Goal: Task Accomplishment & Management: Use online tool/utility

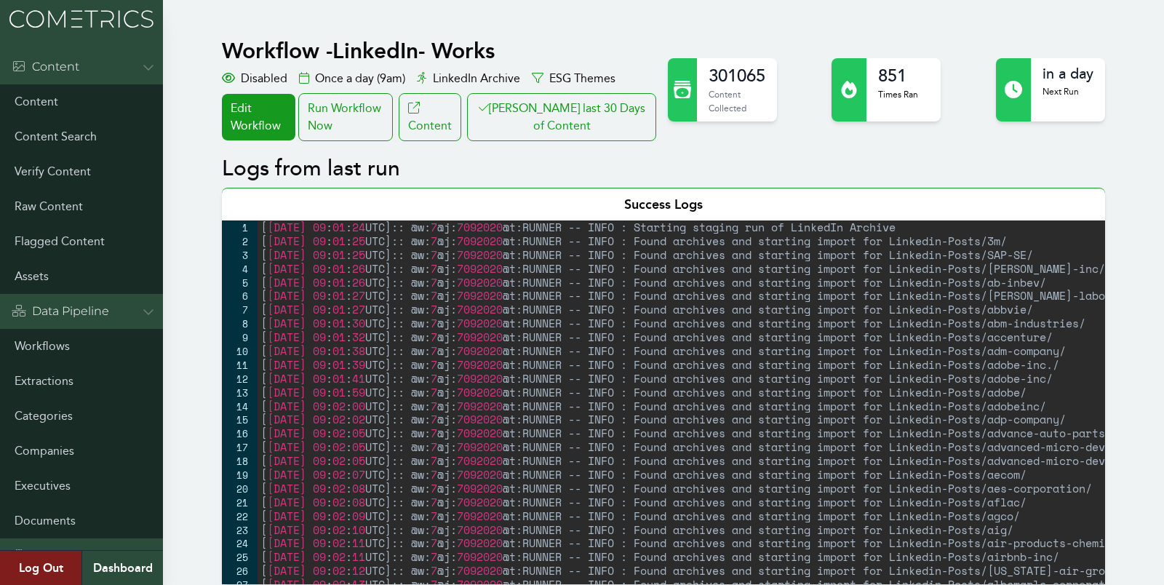
click at [602, 119] on button "[PERSON_NAME] last 30 Days of Content" at bounding box center [561, 117] width 189 height 48
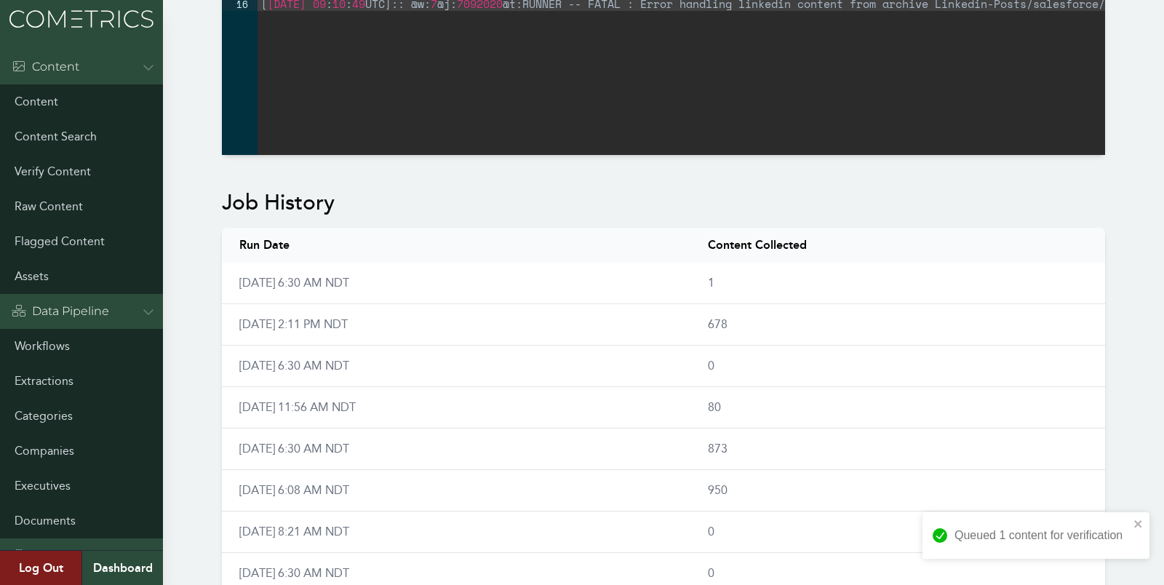
scroll to position [902, 0]
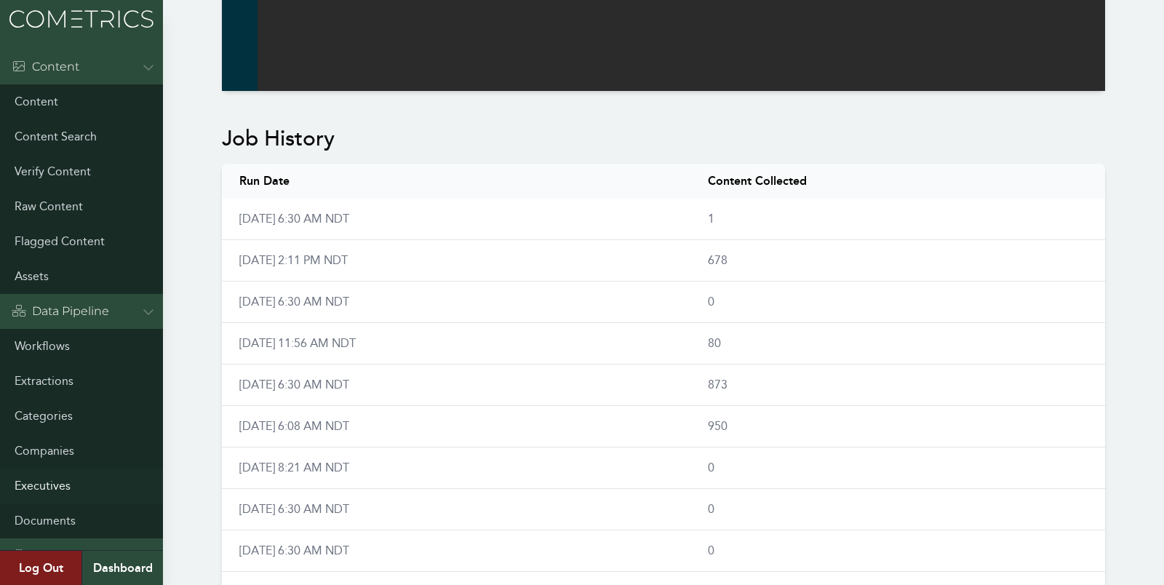
click at [51, 480] on link "Executives" at bounding box center [81, 486] width 163 height 35
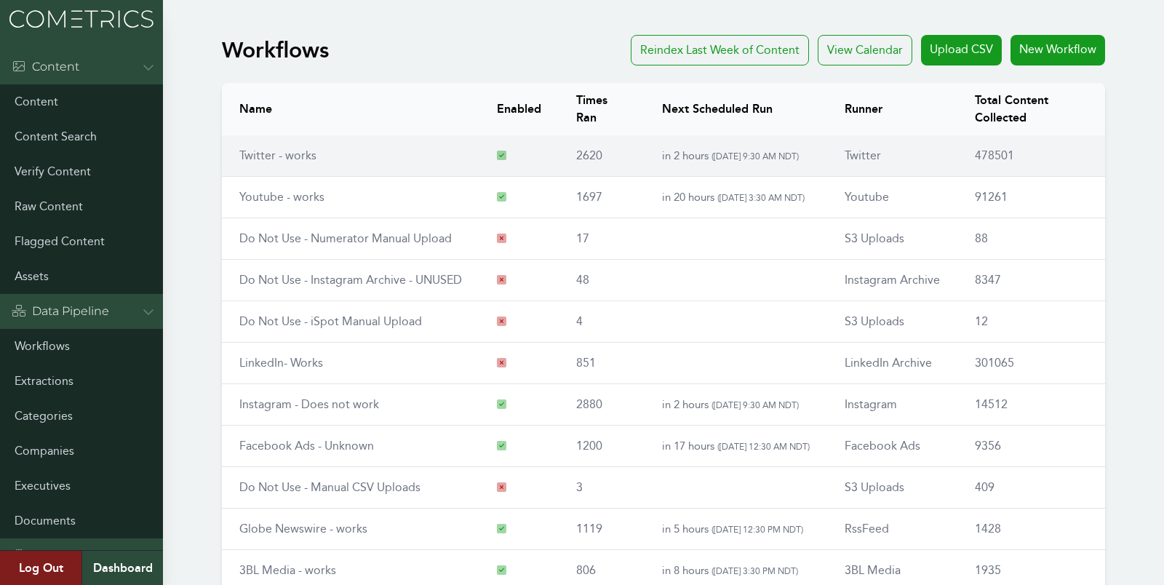
click at [258, 169] on td "Twitter - works" at bounding box center [351, 155] width 258 height 41
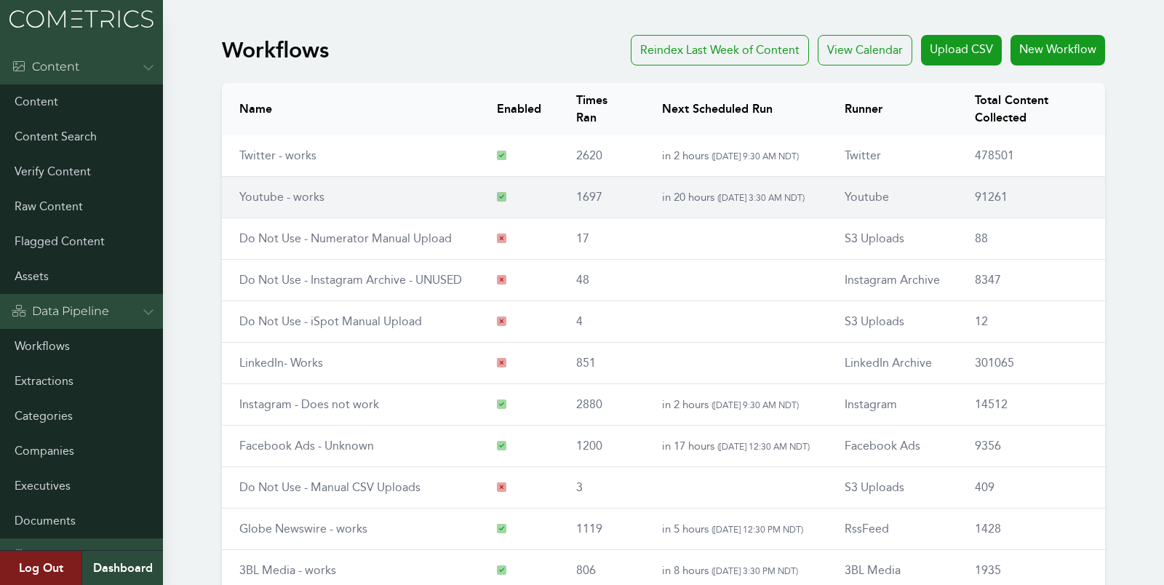
click at [245, 198] on link "Youtube - works" at bounding box center [281, 197] width 85 height 14
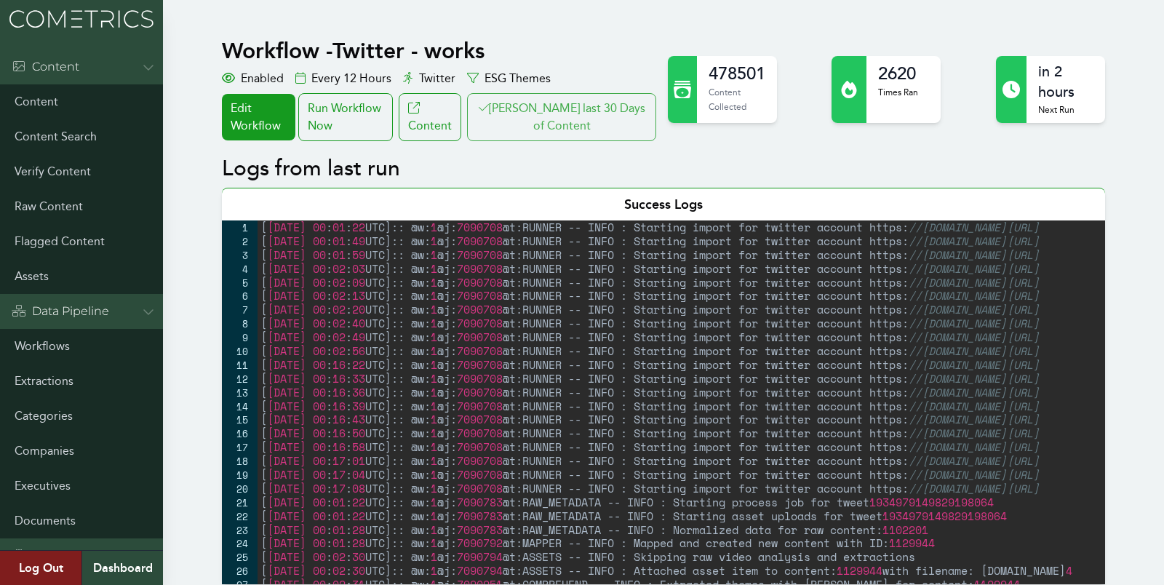
click at [549, 121] on button "[PERSON_NAME] last 30 Days of Content" at bounding box center [561, 117] width 189 height 48
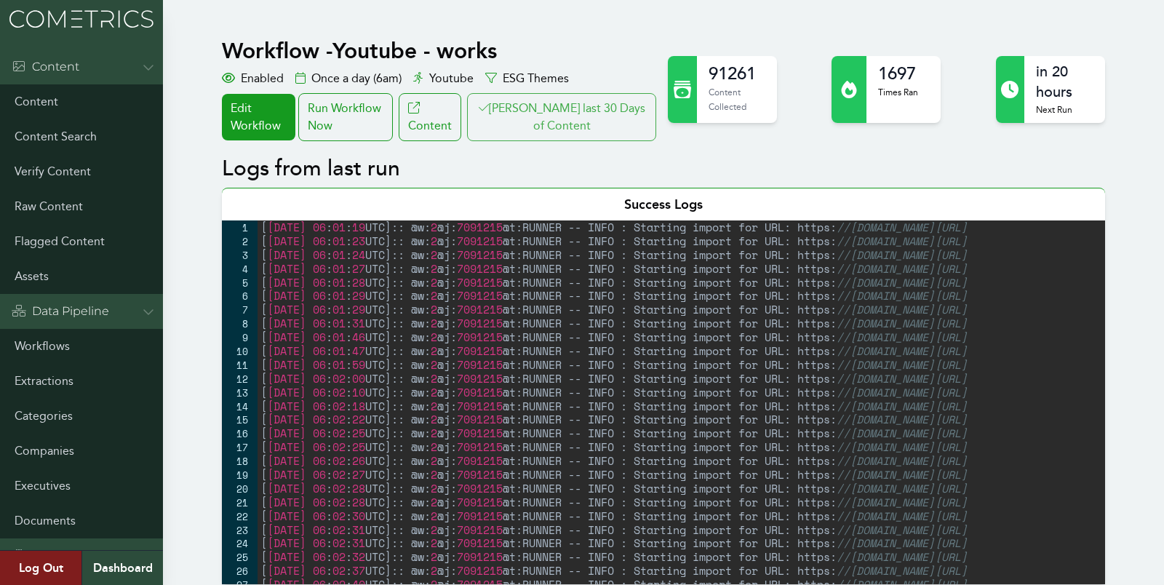
click at [540, 126] on button "[PERSON_NAME] last 30 Days of Content" at bounding box center [561, 117] width 189 height 48
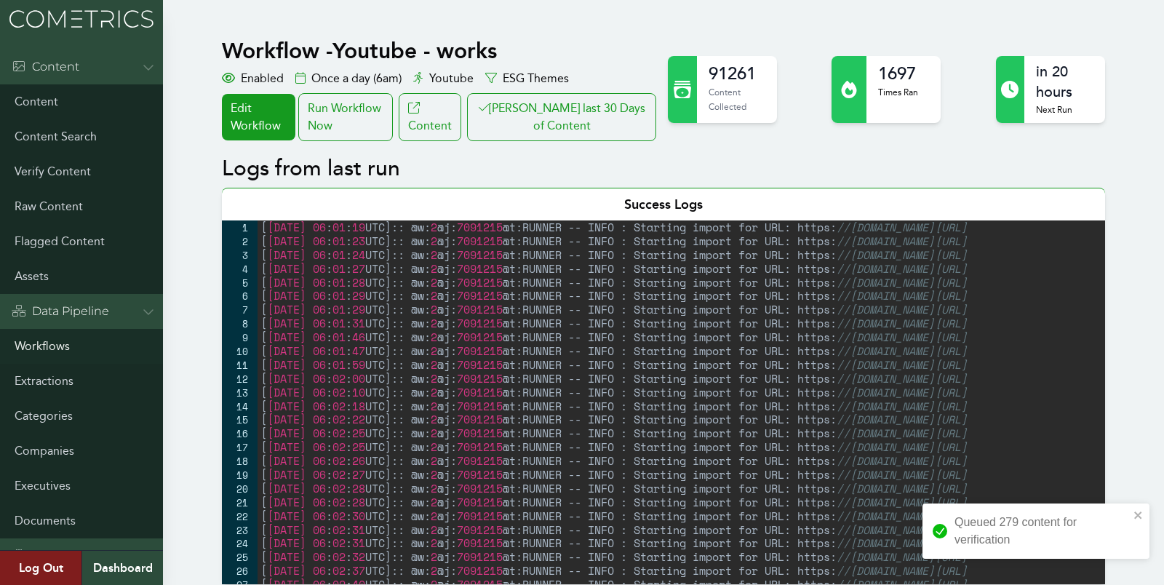
click at [32, 346] on link "Workflows" at bounding box center [81, 346] width 163 height 35
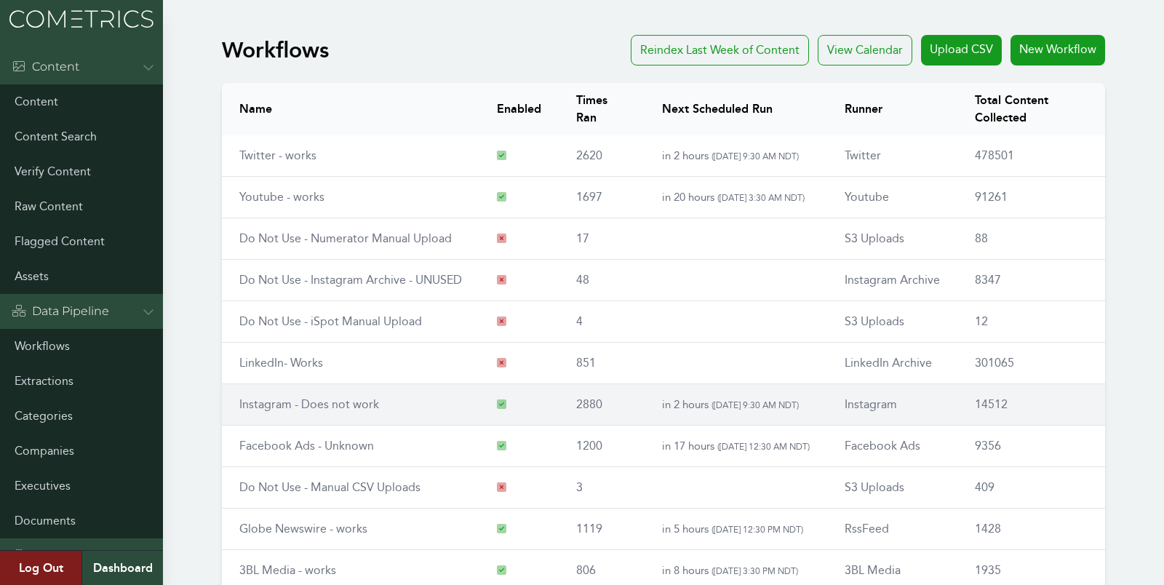
click at [260, 406] on link "Instagram - Does not work" at bounding box center [309, 404] width 140 height 14
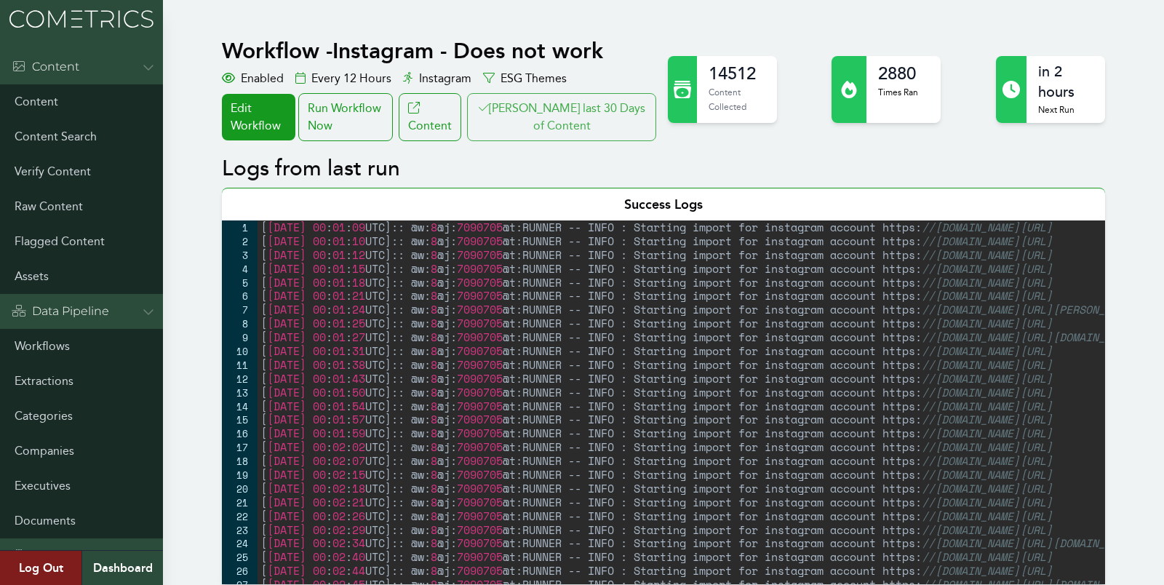
click at [563, 119] on button "Clair last 30 Days of Content" at bounding box center [561, 117] width 189 height 48
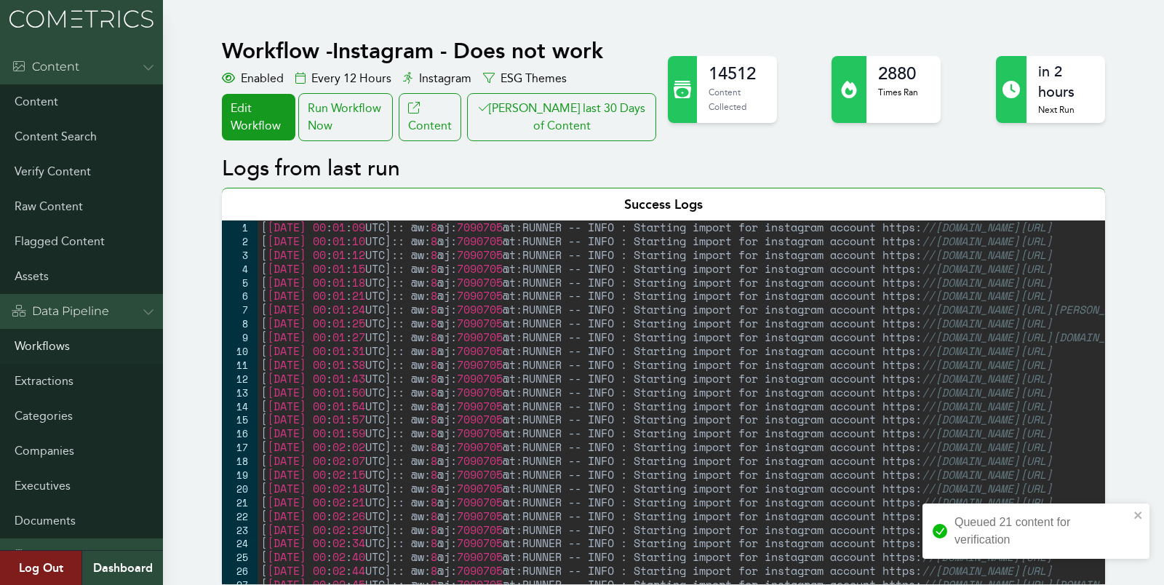
click at [30, 346] on link "Workflows" at bounding box center [81, 346] width 163 height 35
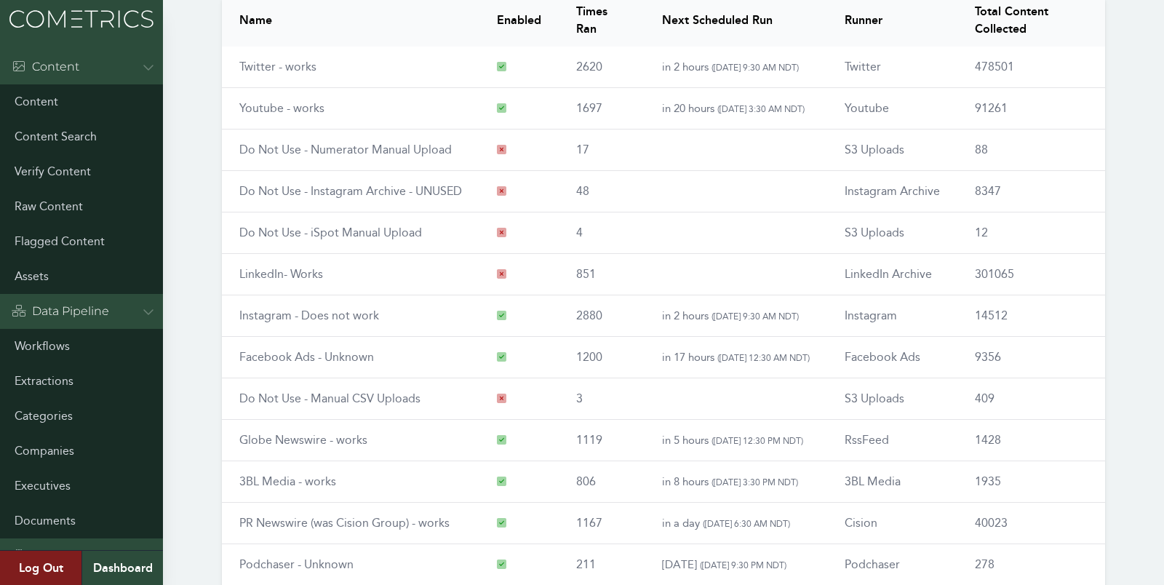
scroll to position [166, 0]
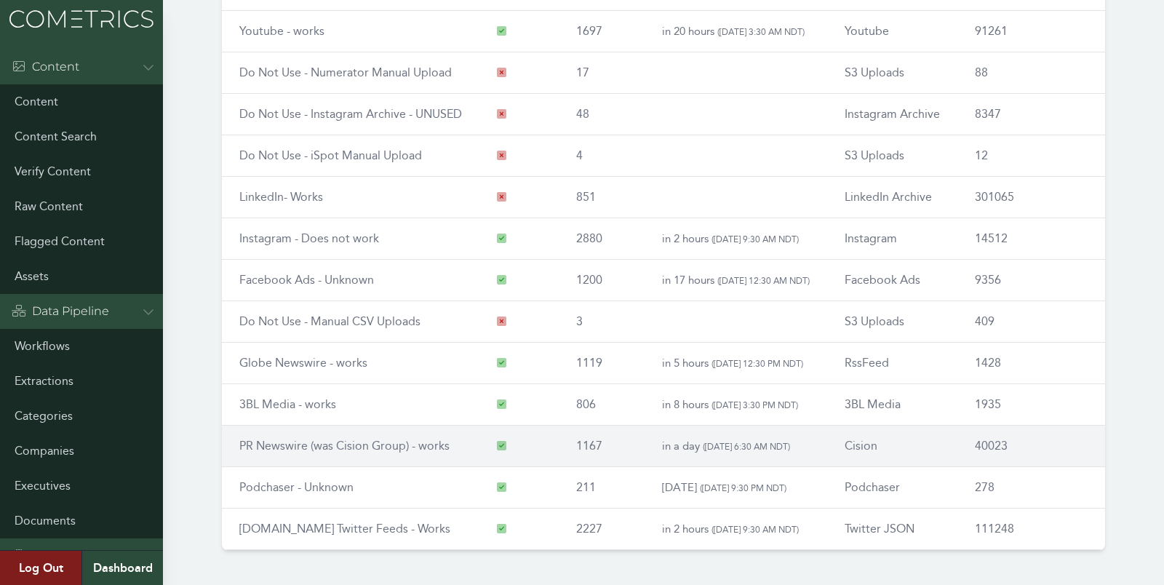
click at [262, 441] on link "PR Newswire (was Cision Group) - works" at bounding box center [344, 446] width 210 height 14
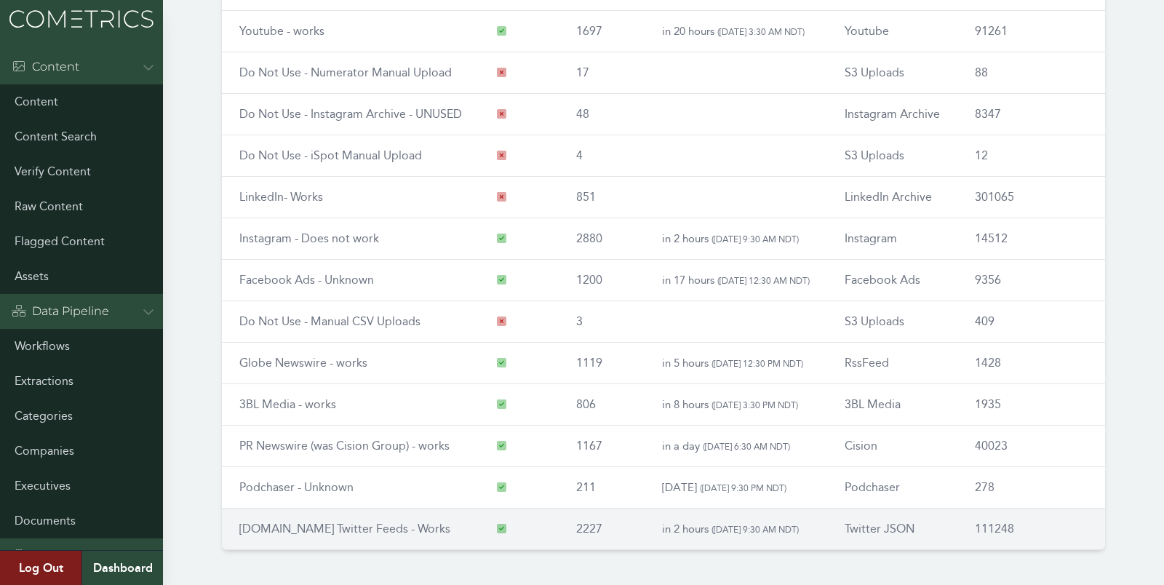
click at [289, 524] on link "RSS.app Twitter Feeds - Works" at bounding box center [344, 529] width 211 height 14
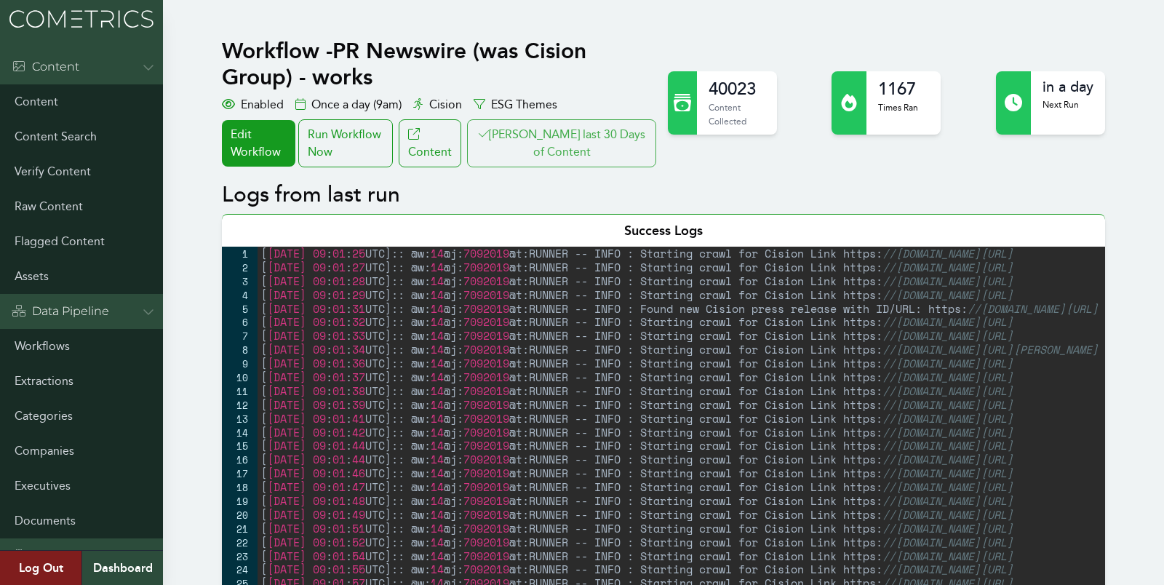
click at [594, 146] on button "[PERSON_NAME] last 30 Days of Content" at bounding box center [561, 143] width 189 height 48
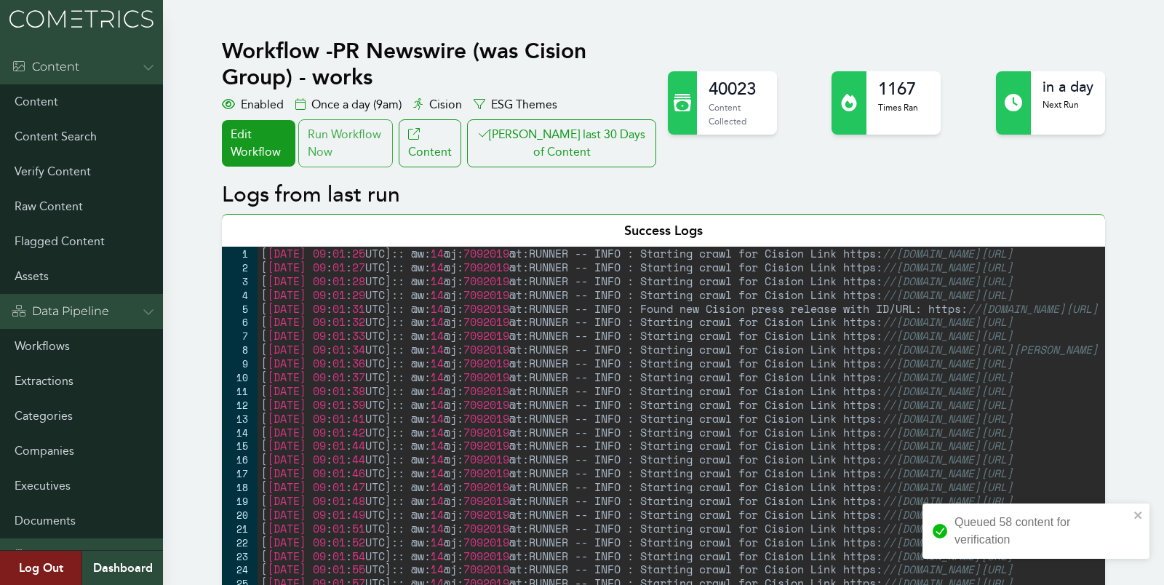
click at [353, 151] on div "Run Workflow Now" at bounding box center [345, 143] width 95 height 48
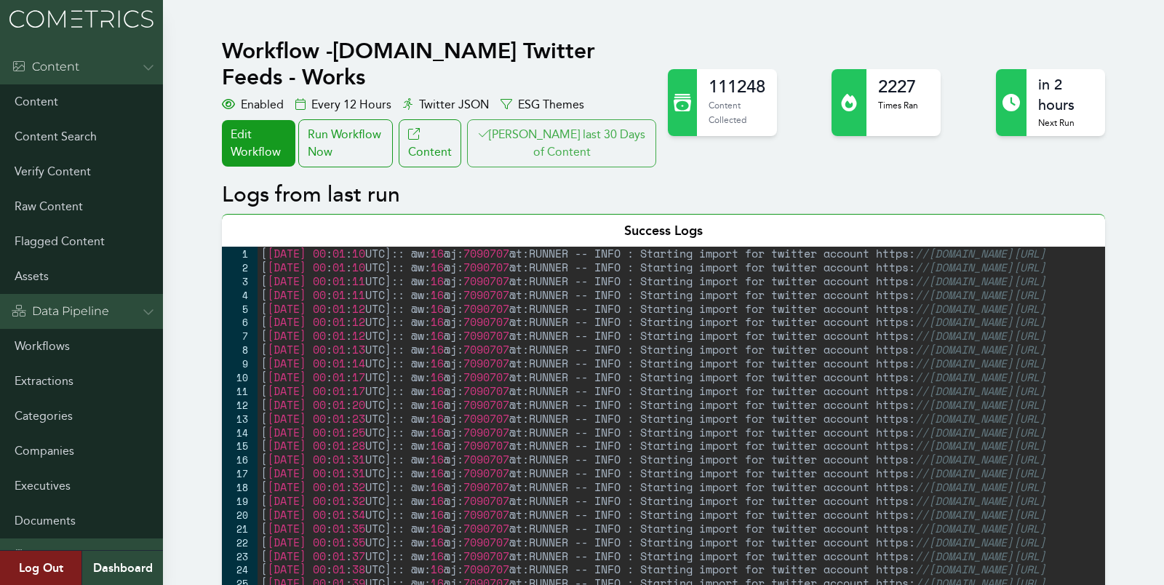
click at [547, 132] on button "[PERSON_NAME] last 30 Days of Content" at bounding box center [561, 143] width 189 height 48
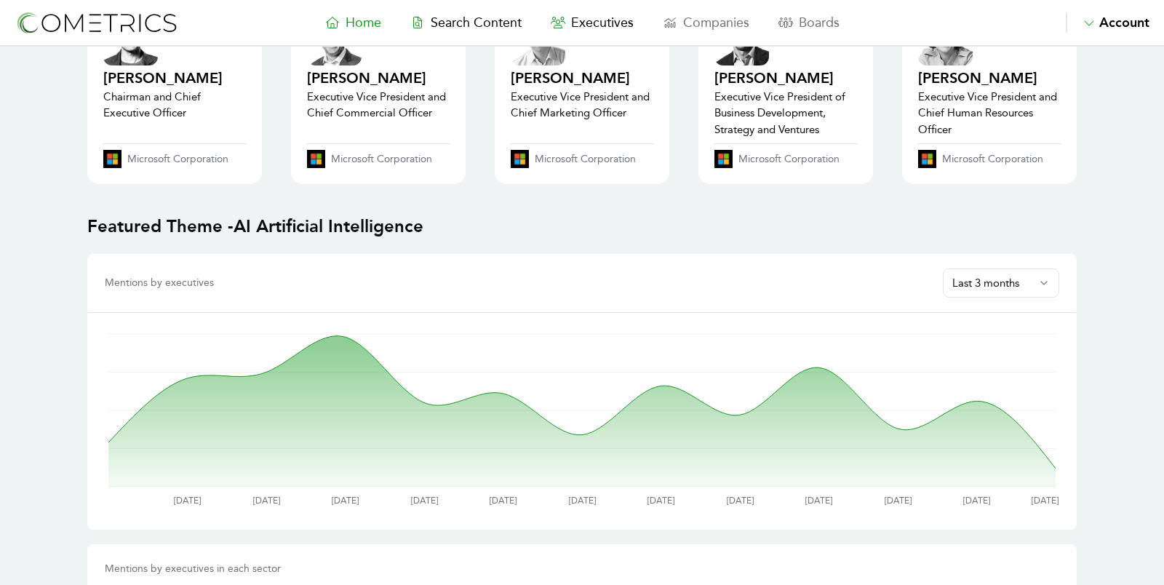
scroll to position [658, 0]
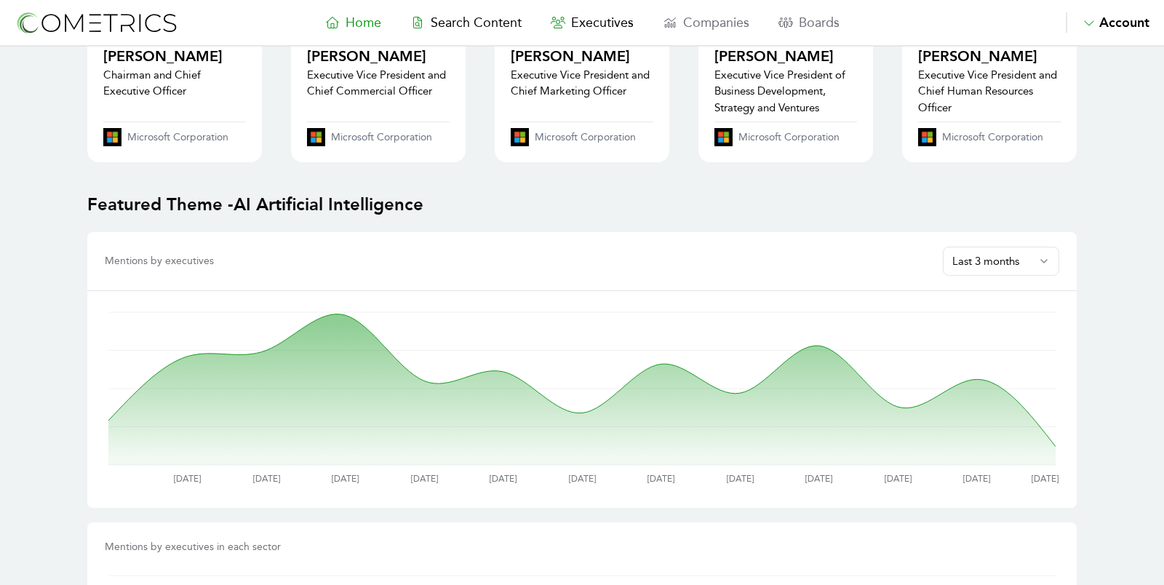
click at [999, 260] on html "Home Search Content Executives Companies Boards Saved Alerts Nominate Account A…" at bounding box center [582, 560] width 1164 height 2436
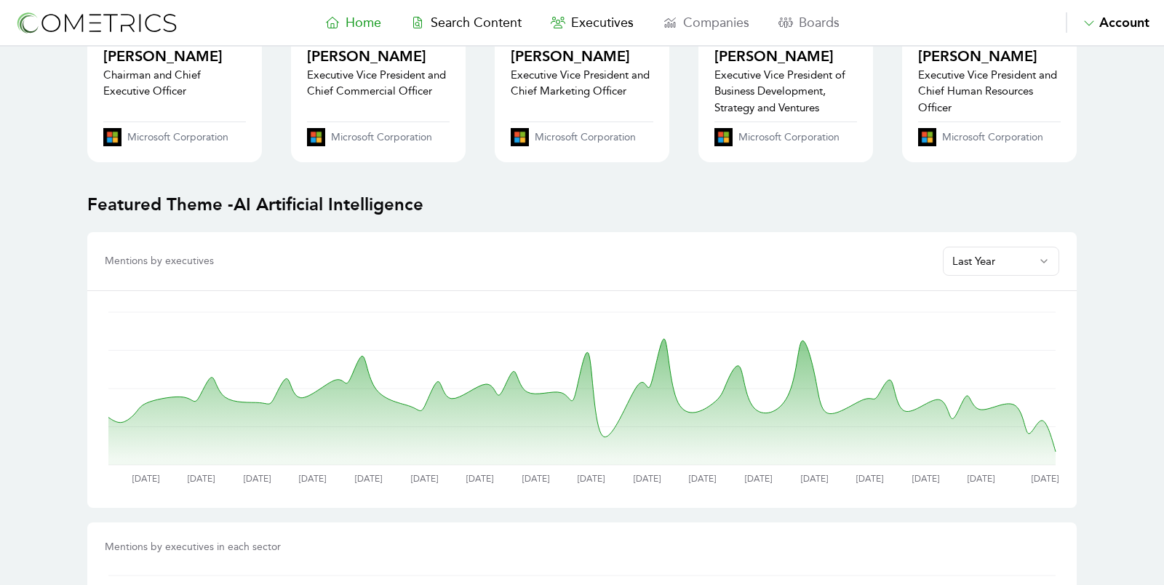
click at [1135, 148] on main "Featured Executive Brad Smith Vice Chair and President @ Microsoft Corporation …" at bounding box center [582, 560] width 1164 height 2342
